Goal: Information Seeking & Learning: Compare options

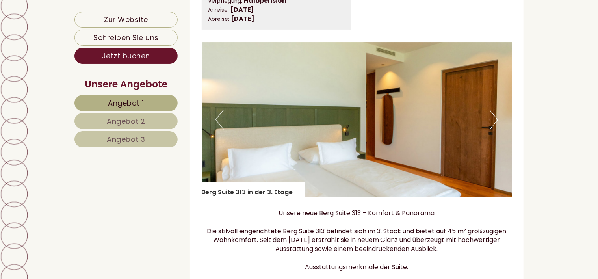
scroll to position [857, 0]
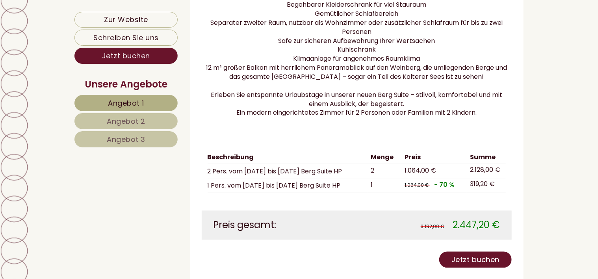
click at [146, 133] on link "Angebot 3" at bounding box center [125, 139] width 103 height 16
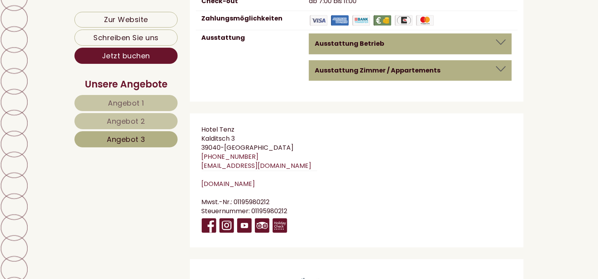
scroll to position [3323, 0]
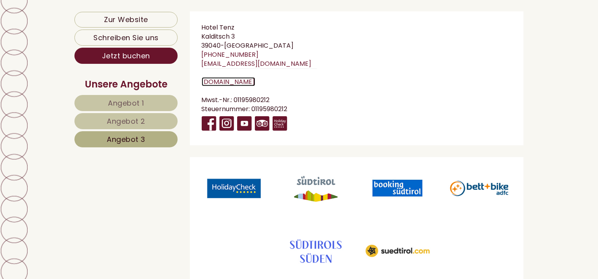
click at [240, 77] on link "www.hotel-tenz.com" at bounding box center [229, 81] width 54 height 9
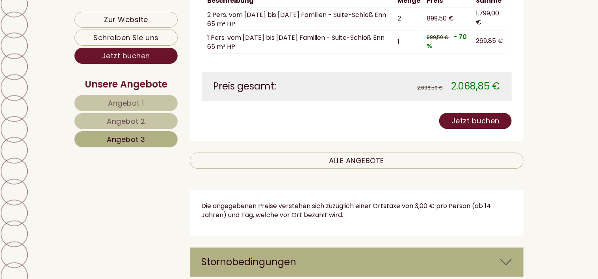
scroll to position [855, 0]
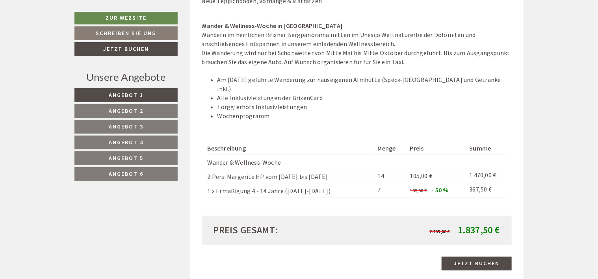
scroll to position [817, 0]
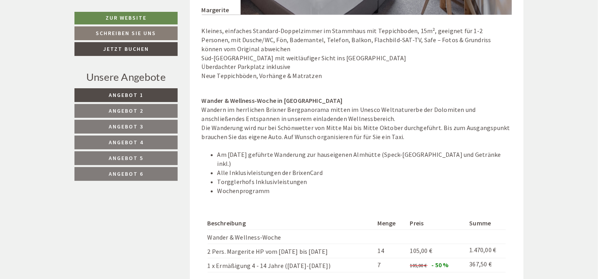
click at [127, 124] on span "Angebot 3" at bounding box center [126, 126] width 35 height 7
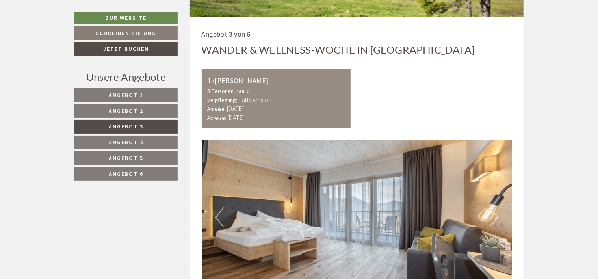
scroll to position [537, 0]
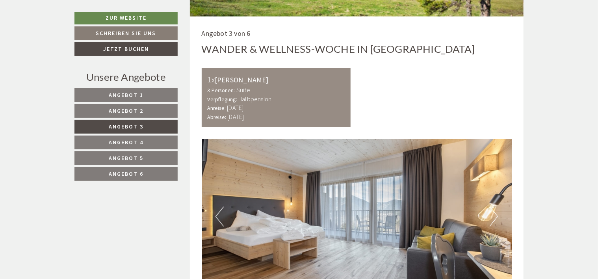
click at [495, 214] on button "Next" at bounding box center [494, 217] width 8 height 20
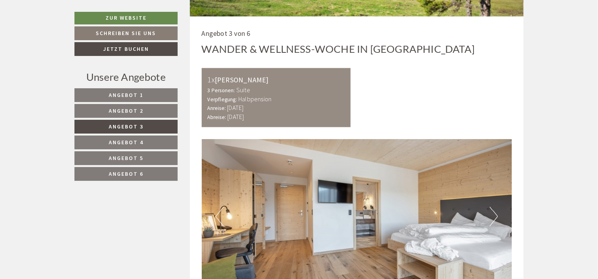
click at [495, 214] on button "Next" at bounding box center [494, 217] width 8 height 20
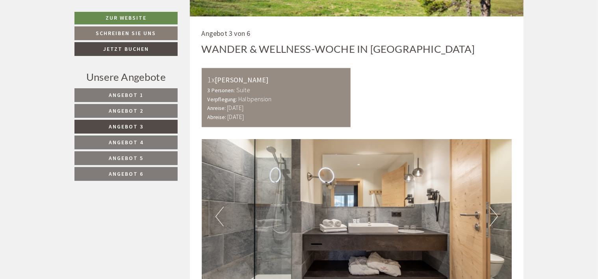
click at [495, 214] on button "Next" at bounding box center [494, 217] width 8 height 20
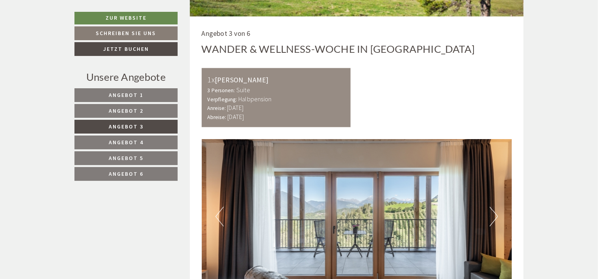
click at [495, 214] on button "Next" at bounding box center [494, 217] width 8 height 20
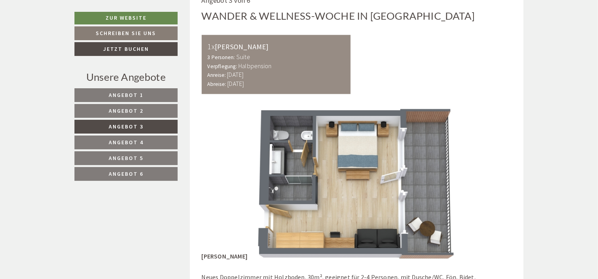
scroll to position [569, 0]
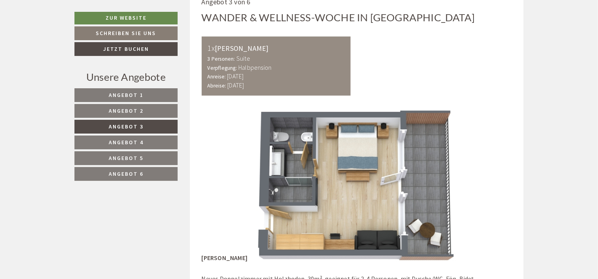
click at [138, 146] on link "Angebot 4" at bounding box center [125, 143] width 103 height 14
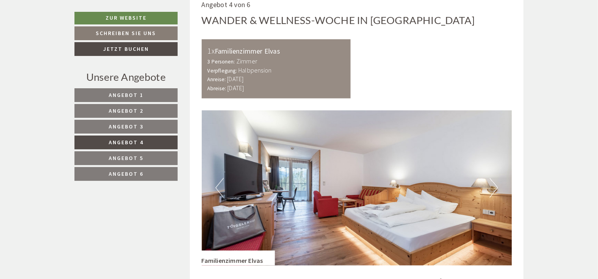
scroll to position [581, 0]
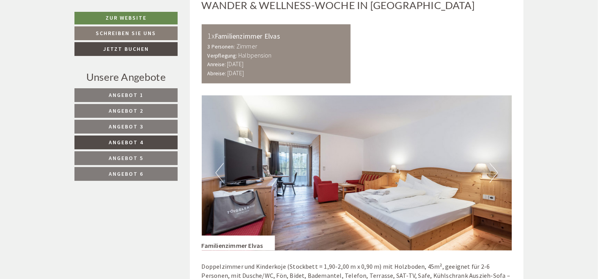
click at [495, 173] on button "Next" at bounding box center [494, 173] width 8 height 20
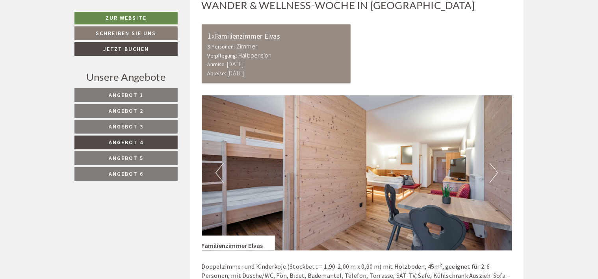
click at [495, 173] on button "Next" at bounding box center [494, 173] width 8 height 20
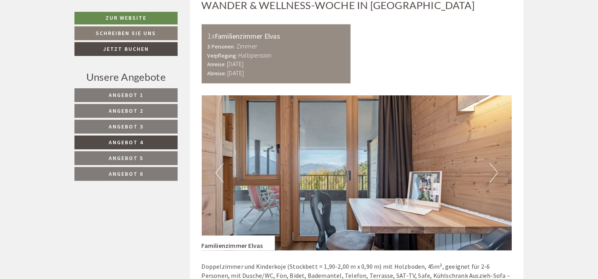
click at [495, 173] on button "Next" at bounding box center [494, 173] width 8 height 20
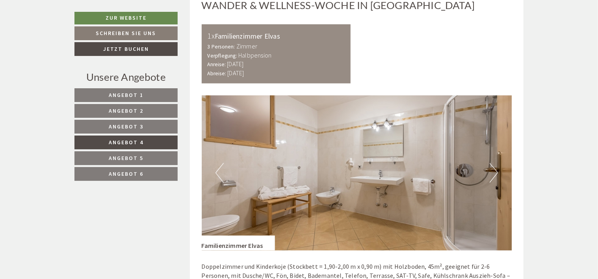
click at [495, 173] on button "Next" at bounding box center [494, 173] width 8 height 20
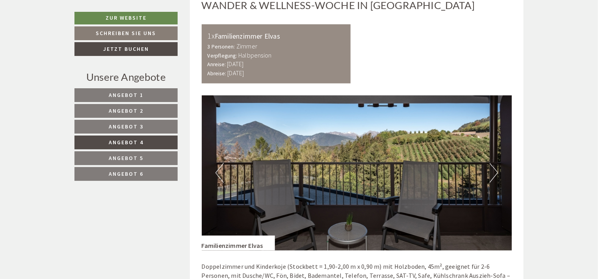
click at [495, 173] on button "Next" at bounding box center [494, 173] width 8 height 20
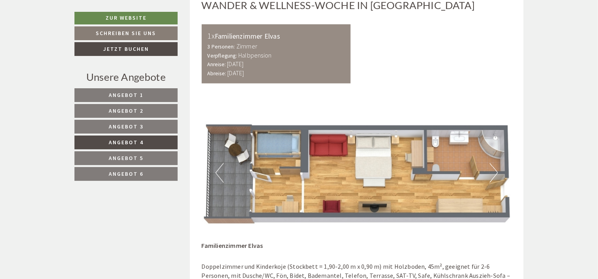
click at [142, 158] on span "Angebot 5" at bounding box center [126, 157] width 35 height 7
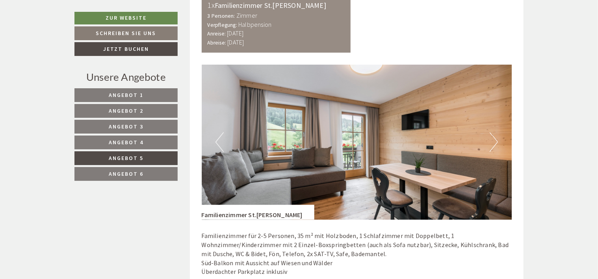
scroll to position [648, 0]
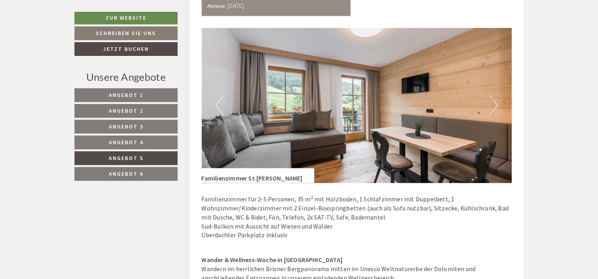
click at [497, 101] on button "Next" at bounding box center [494, 106] width 8 height 20
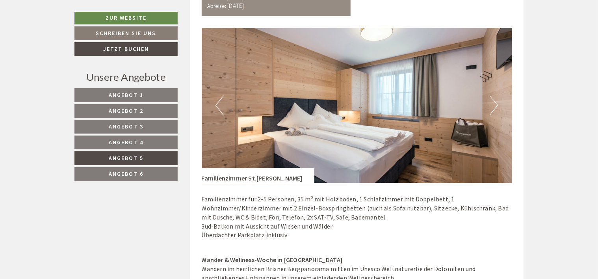
click at [497, 102] on button "Next" at bounding box center [494, 106] width 8 height 20
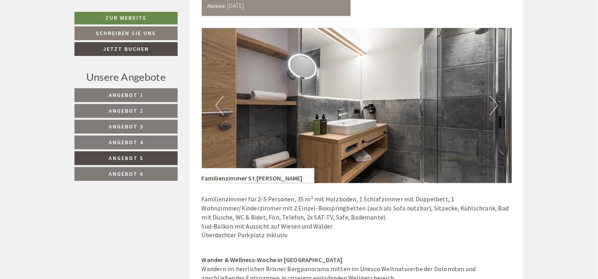
click at [497, 102] on button "Next" at bounding box center [494, 106] width 8 height 20
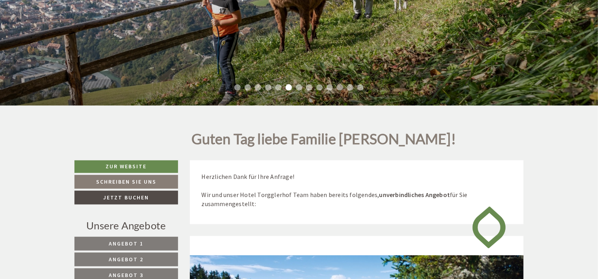
scroll to position [230, 0]
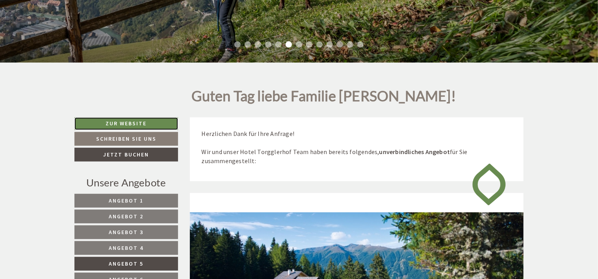
click at [156, 120] on link "Zur Website" at bounding box center [126, 123] width 104 height 13
